Goal: Task Accomplishment & Management: Use online tool/utility

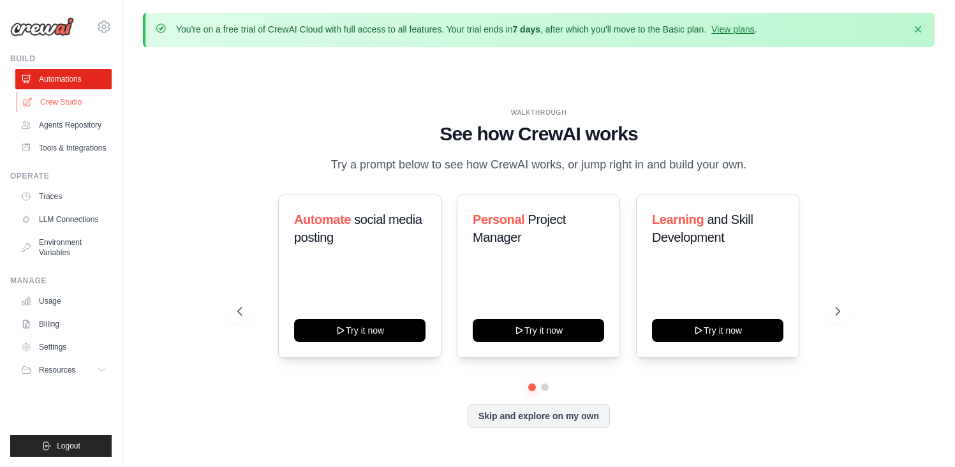
click at [82, 107] on link "Crew Studio" at bounding box center [65, 102] width 96 height 20
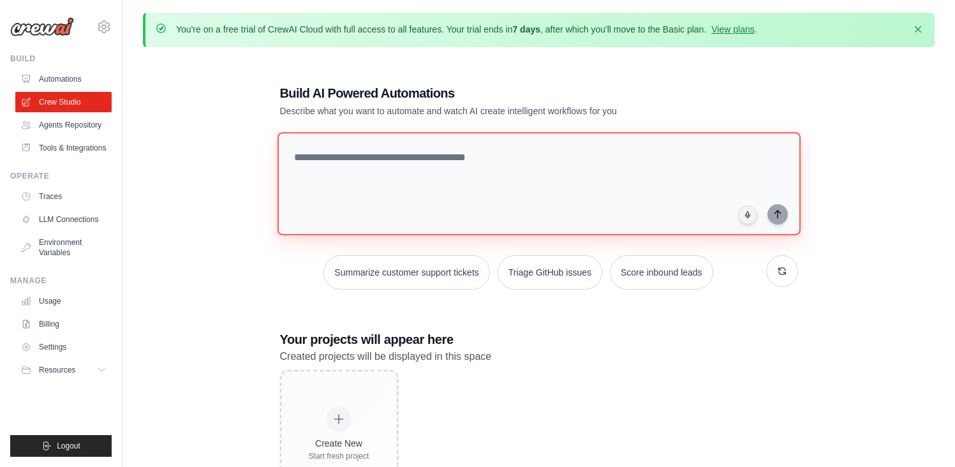
click at [391, 166] on textarea at bounding box center [538, 183] width 523 height 103
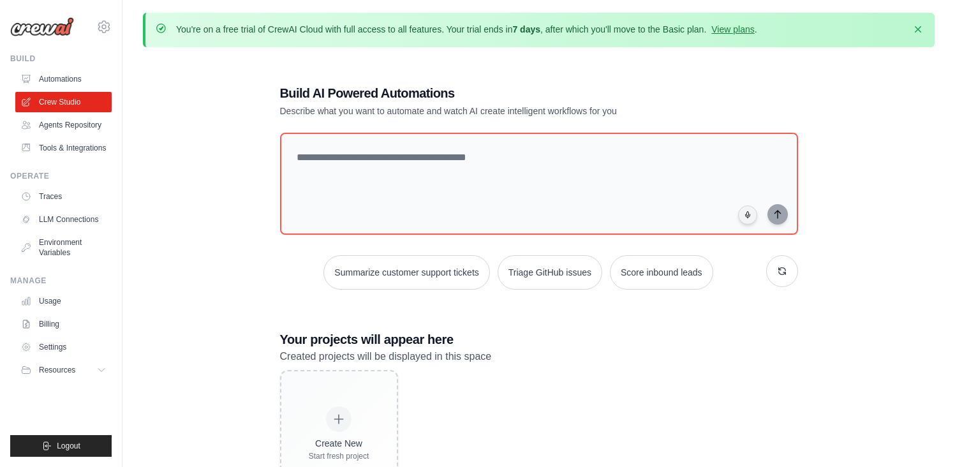
click at [570, 318] on div "Build AI Powered Automations Describe what you want to automate and watch AI cr…" at bounding box center [539, 291] width 549 height 454
click at [100, 130] on link "Agents Repository" at bounding box center [65, 125] width 96 height 20
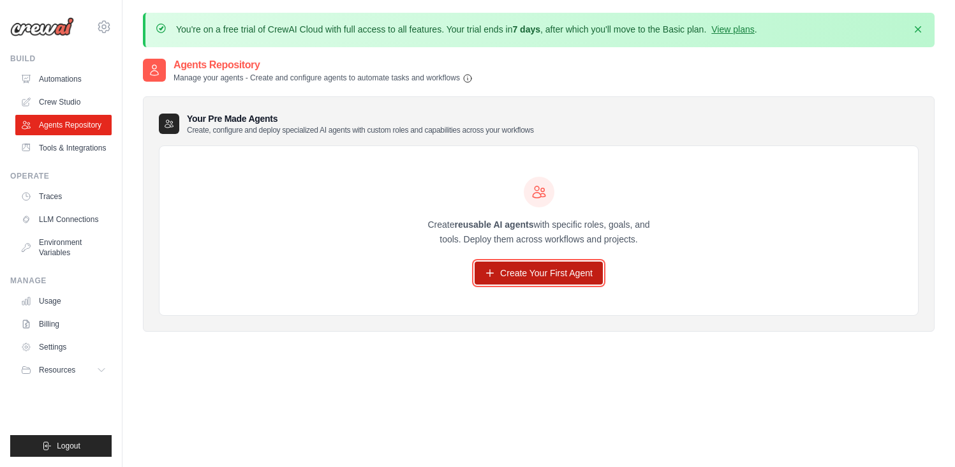
click at [550, 279] on link "Create Your First Agent" at bounding box center [539, 273] width 128 height 23
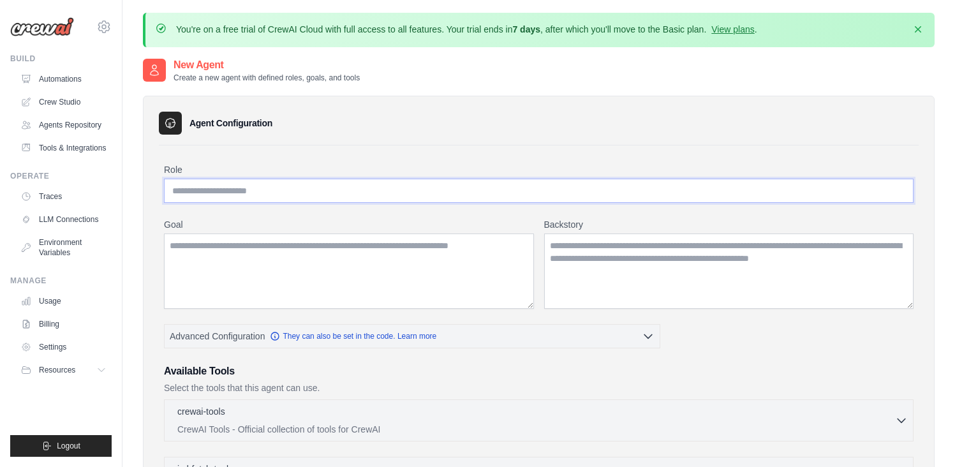
click at [432, 189] on input "Role" at bounding box center [539, 191] width 750 height 24
click at [410, 253] on textarea "Goal" at bounding box center [349, 270] width 370 height 75
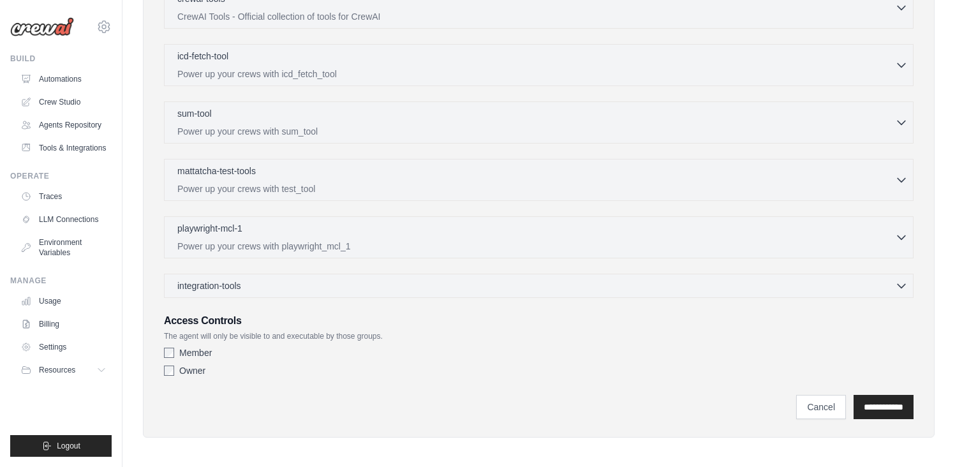
scroll to position [416, 0]
